Goal: Browse casually

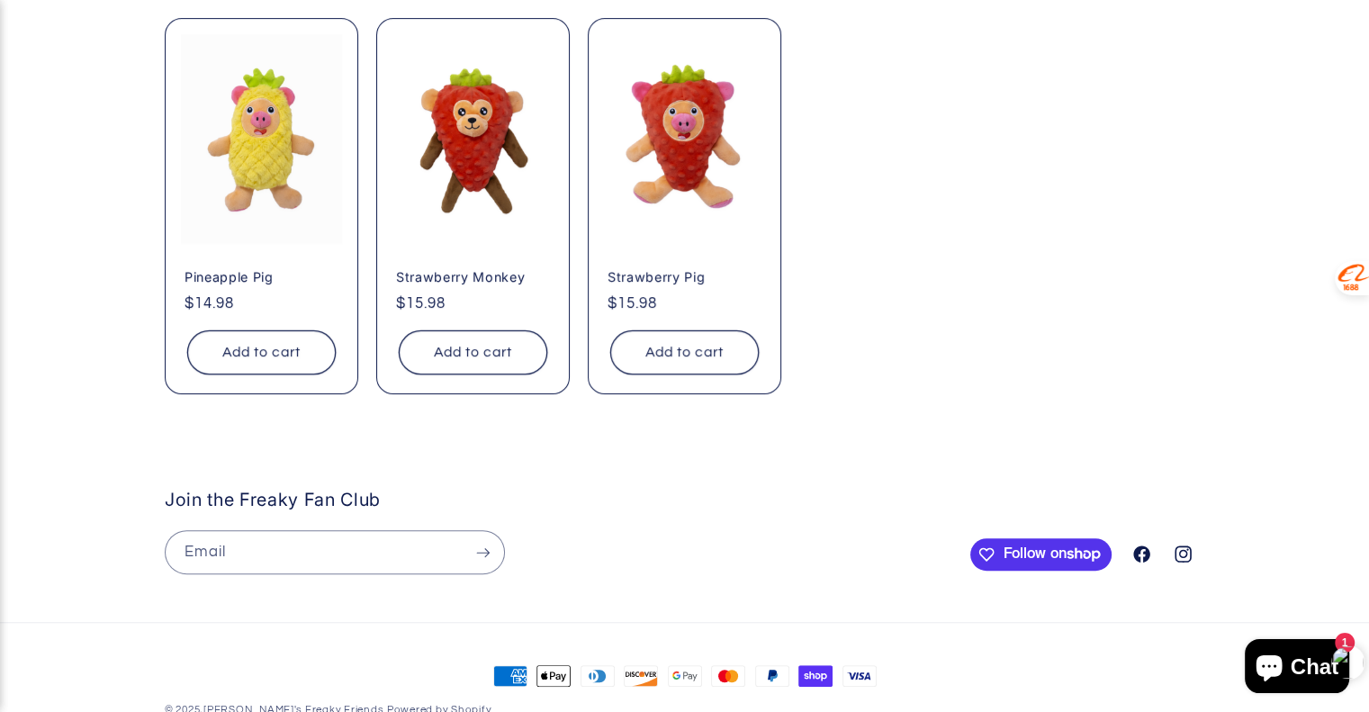
scroll to position [871, 0]
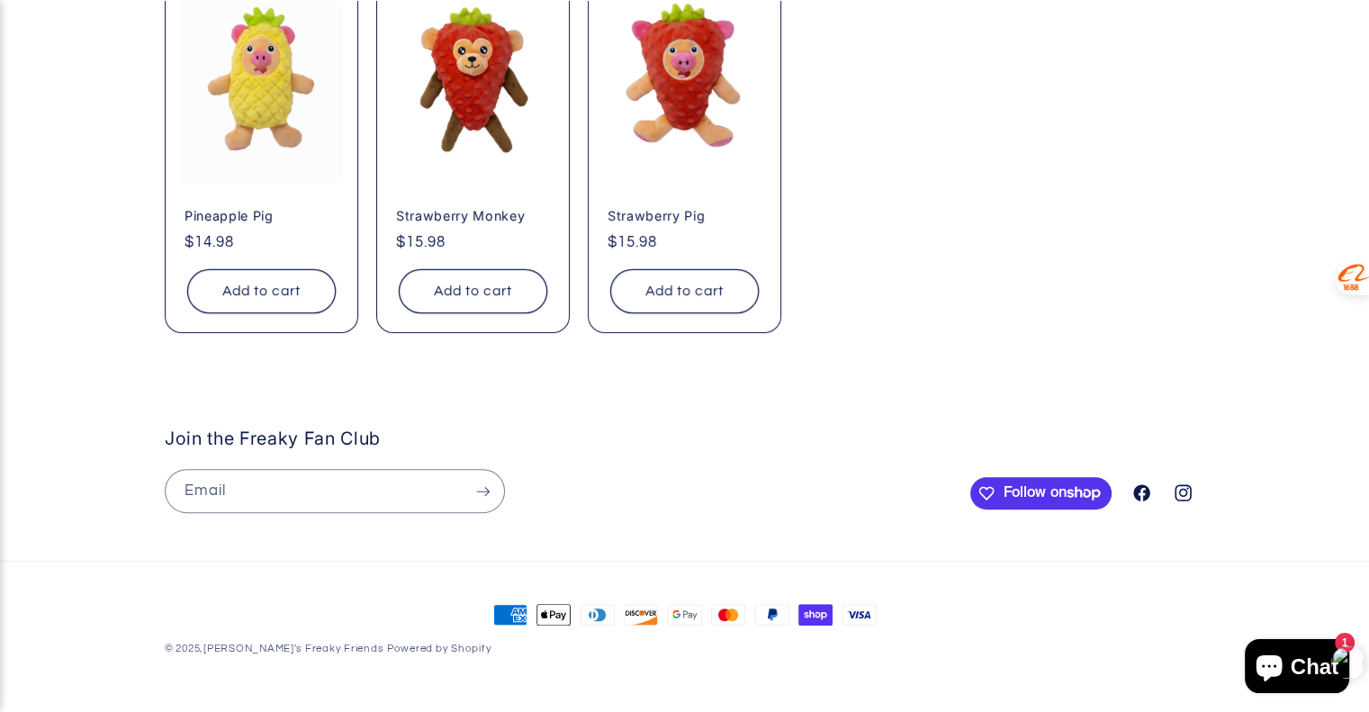
click at [317, 434] on h2 "Join the Freaky Fan Club" at bounding box center [563, 438] width 796 height 22
click at [1139, 496] on icon at bounding box center [1142, 492] width 18 height 18
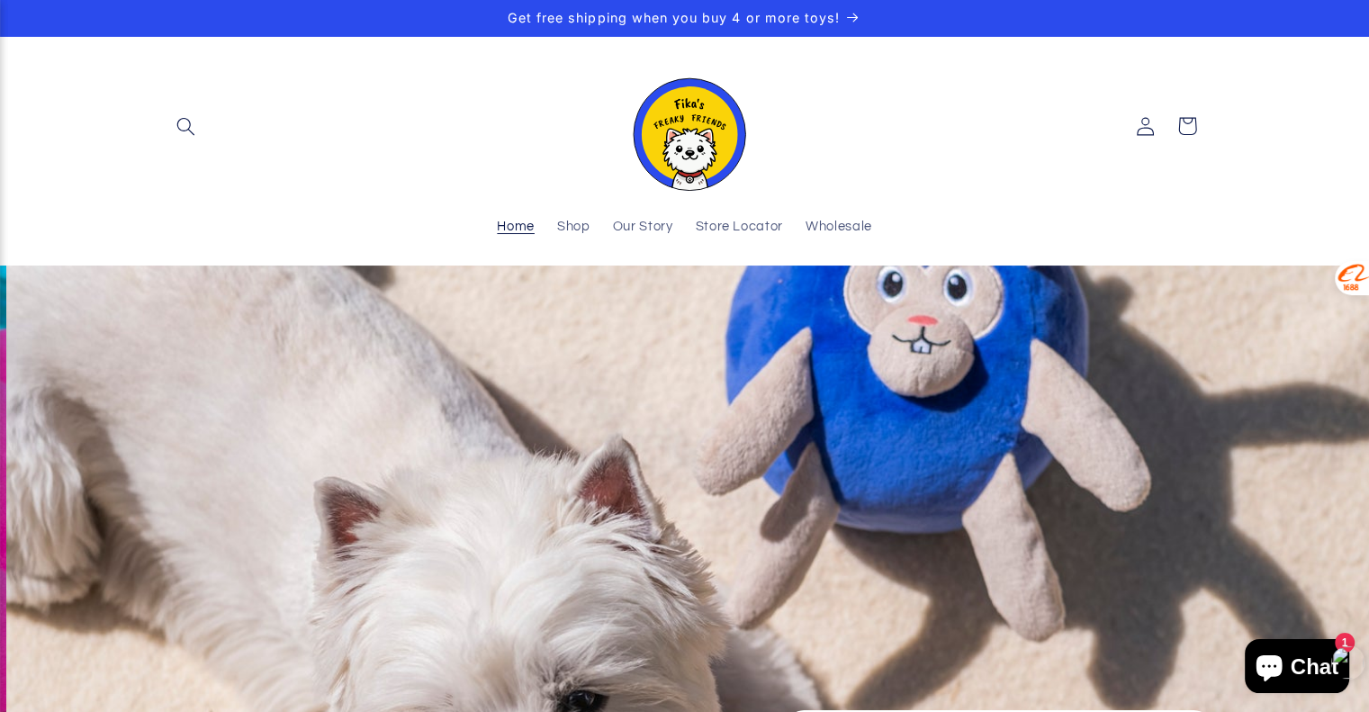
scroll to position [0, 1368]
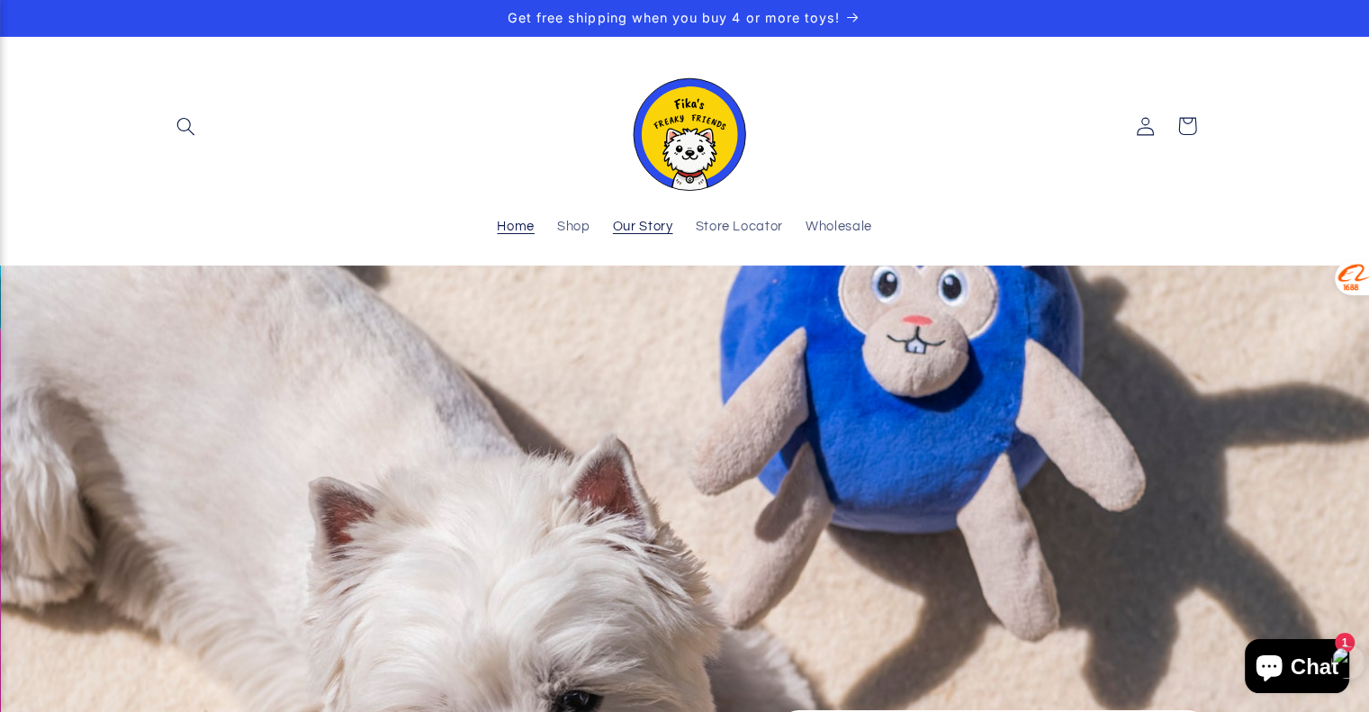
click at [655, 239] on link "Our Story" at bounding box center [642, 228] width 83 height 40
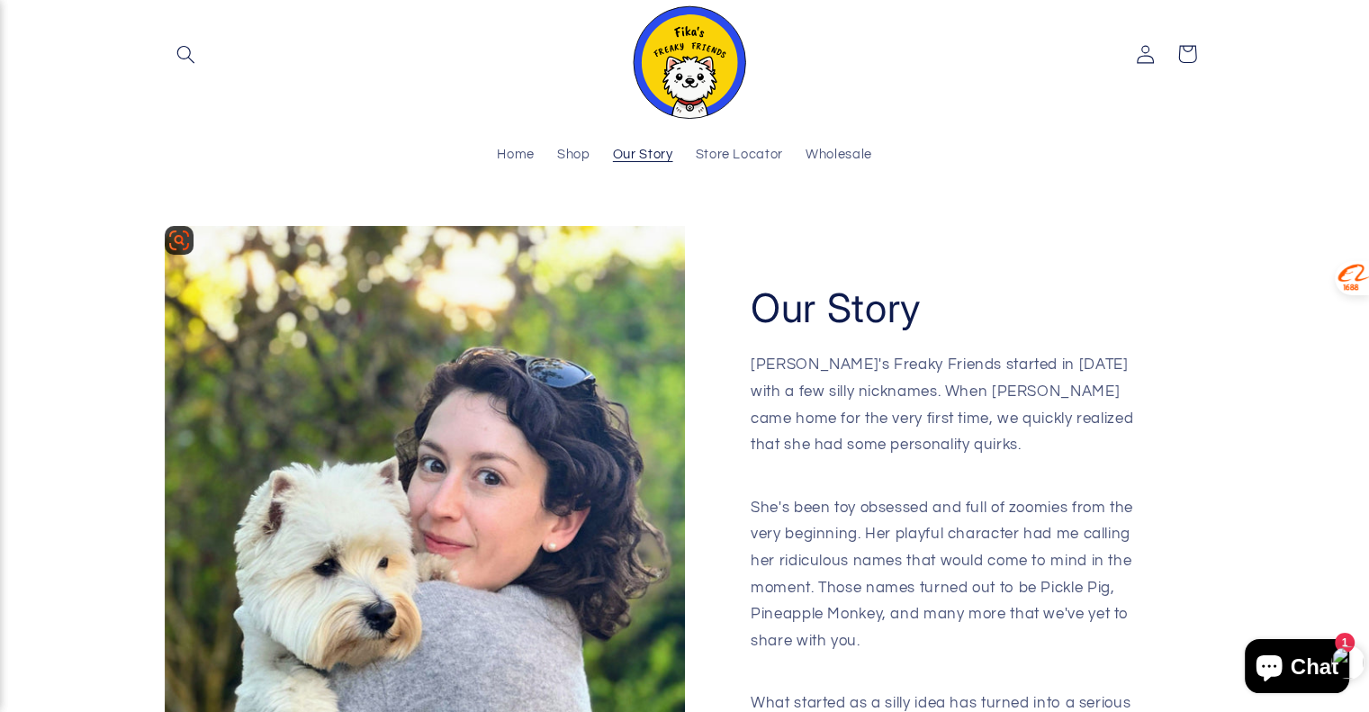
scroll to position [90, 0]
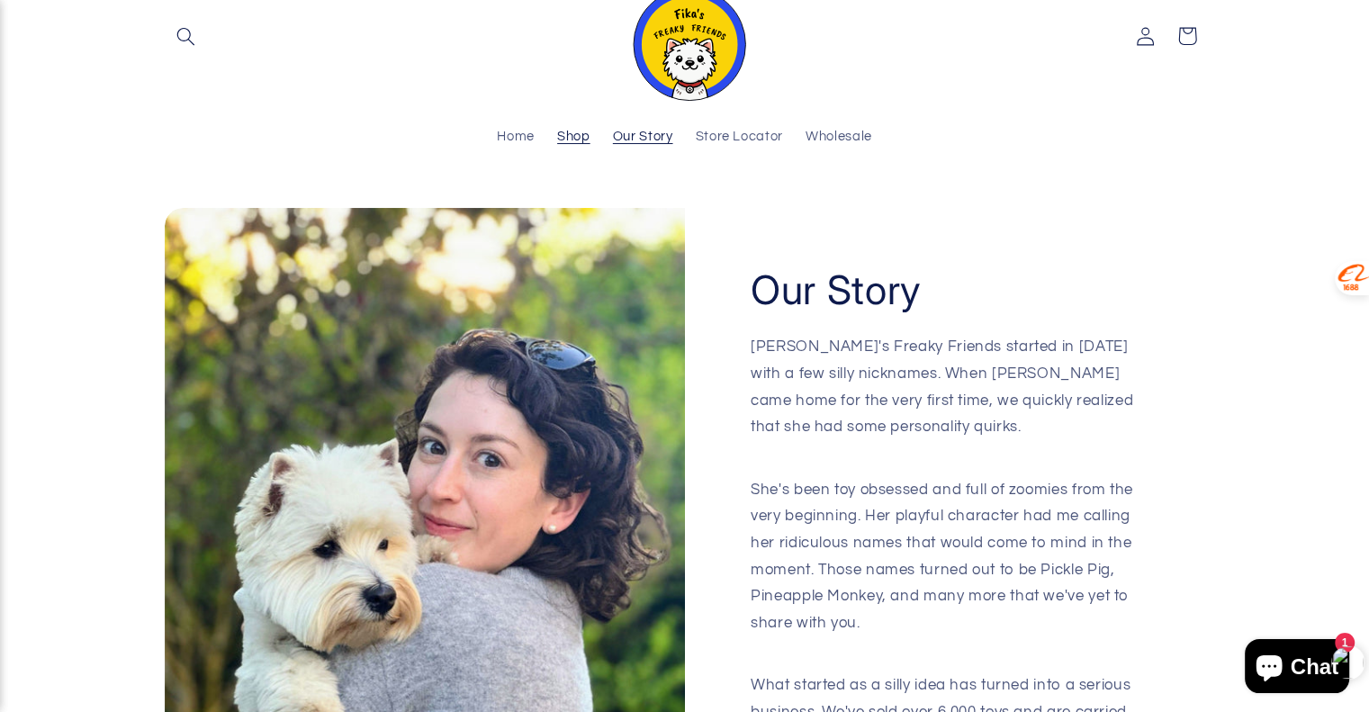
click at [577, 141] on span "Shop" at bounding box center [573, 137] width 33 height 17
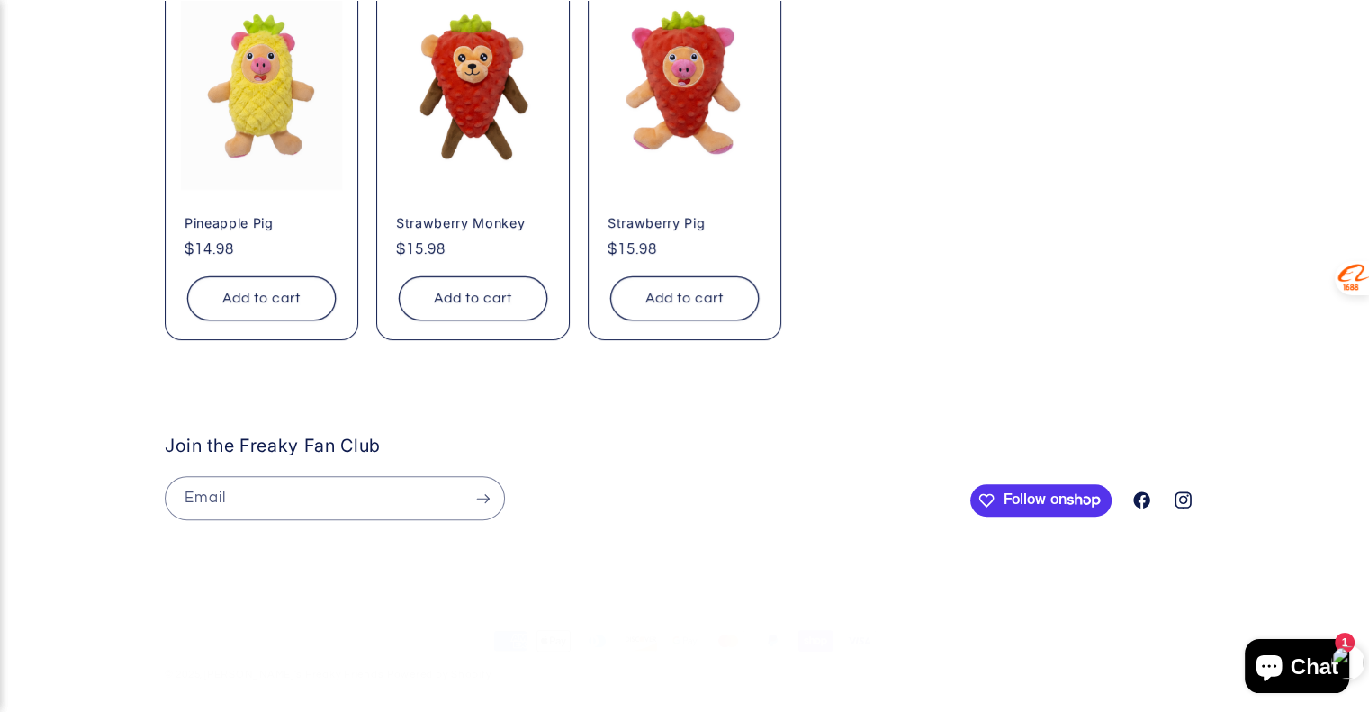
scroll to position [871, 0]
